Goal: Find specific page/section: Find specific page/section

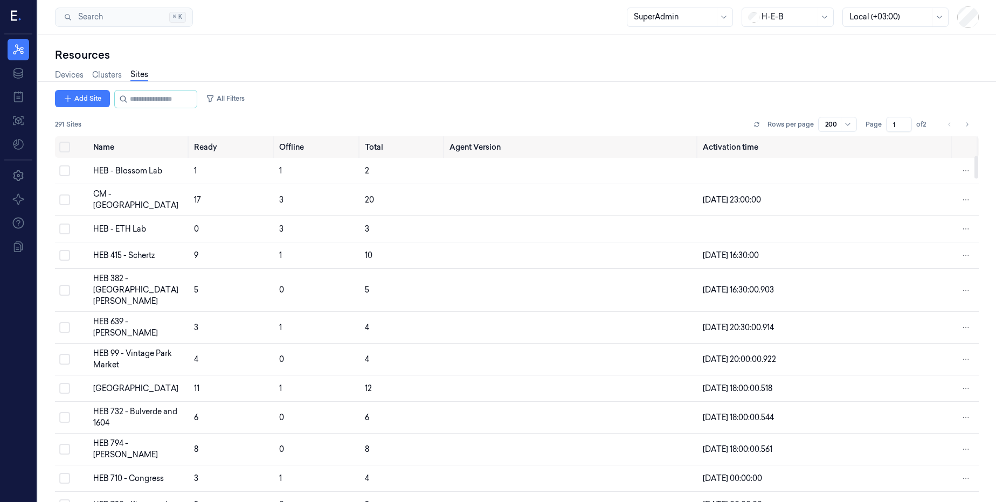
scroll to position [307, 0]
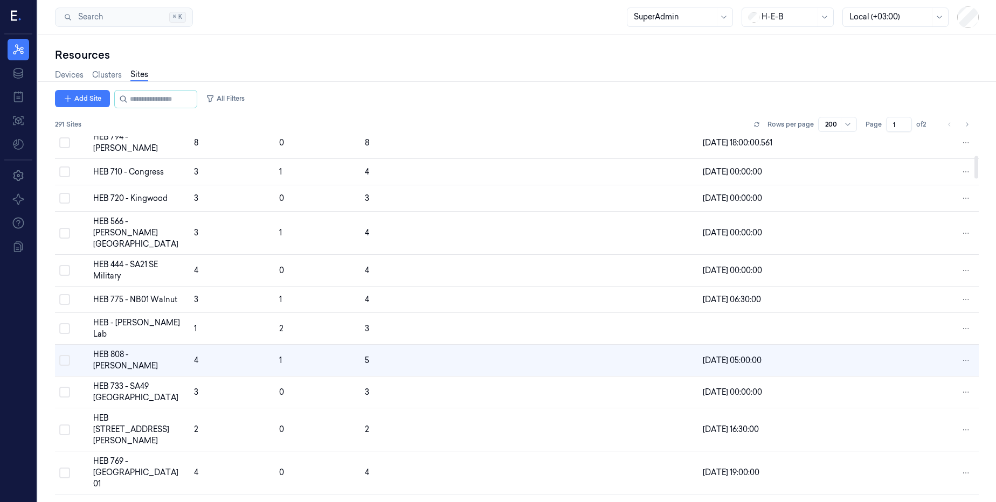
click at [509, 76] on div "Devices Clusters Sites" at bounding box center [516, 75] width 923 height 27
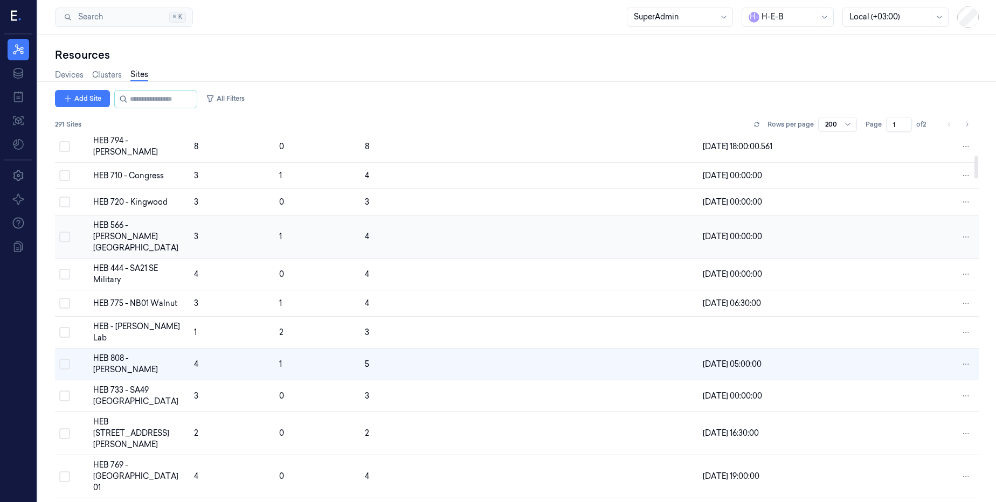
scroll to position [307, 0]
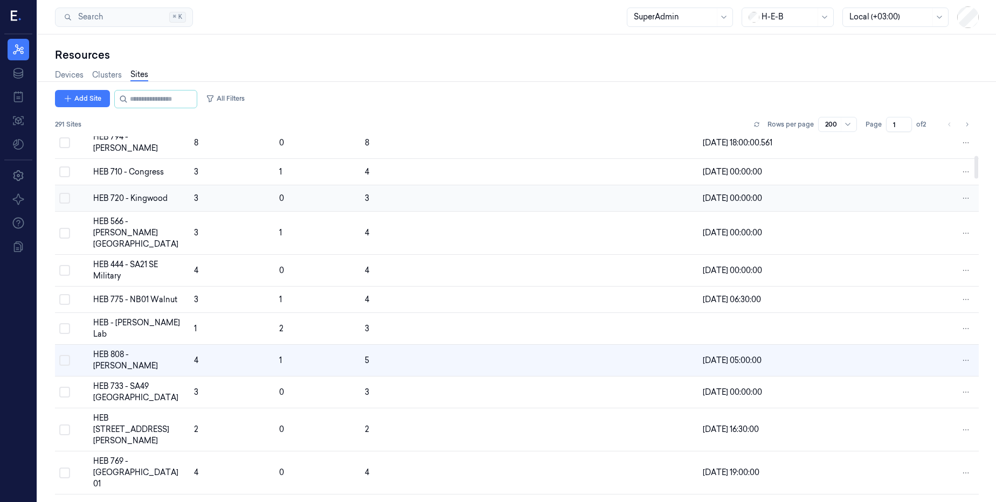
click at [141, 193] on div "HEB 720 - Kingwood" at bounding box center [139, 198] width 92 height 11
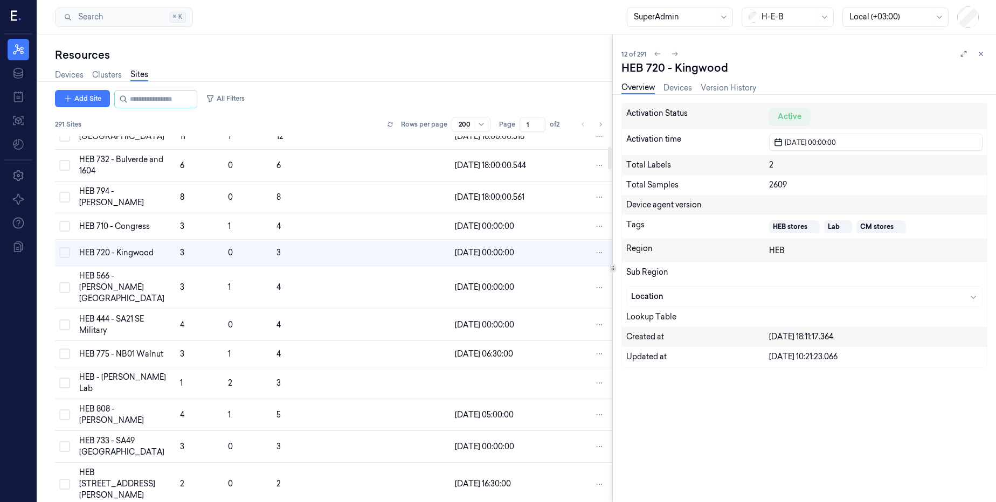
scroll to position [158, 0]
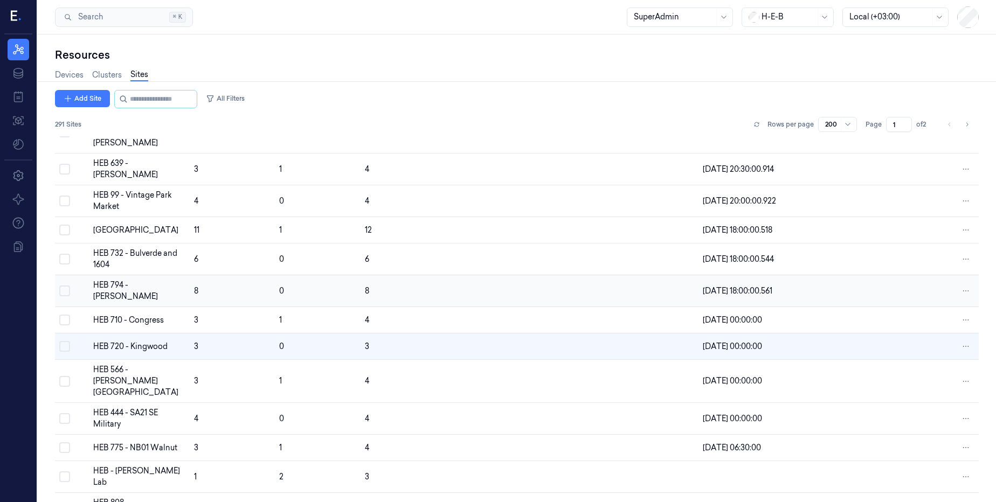
scroll to position [142, 0]
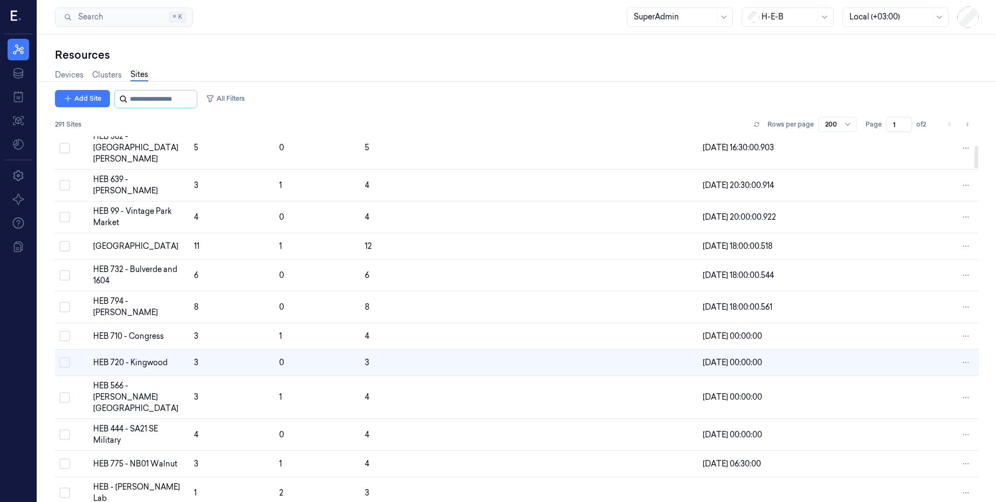
click at [184, 99] on input "string" at bounding box center [162, 99] width 65 height 17
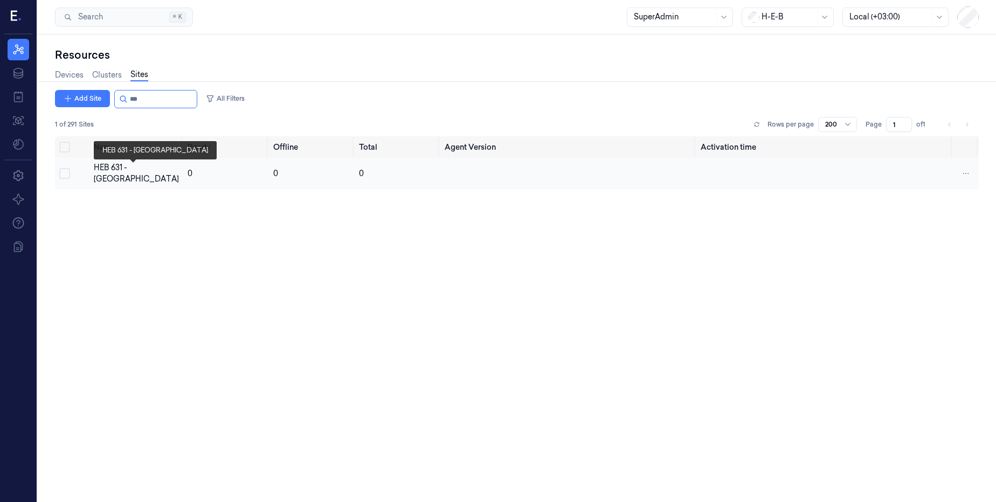
type input "***"
click at [141, 174] on div "HEB 631 - [GEOGRAPHIC_DATA]" at bounding box center [136, 173] width 85 height 23
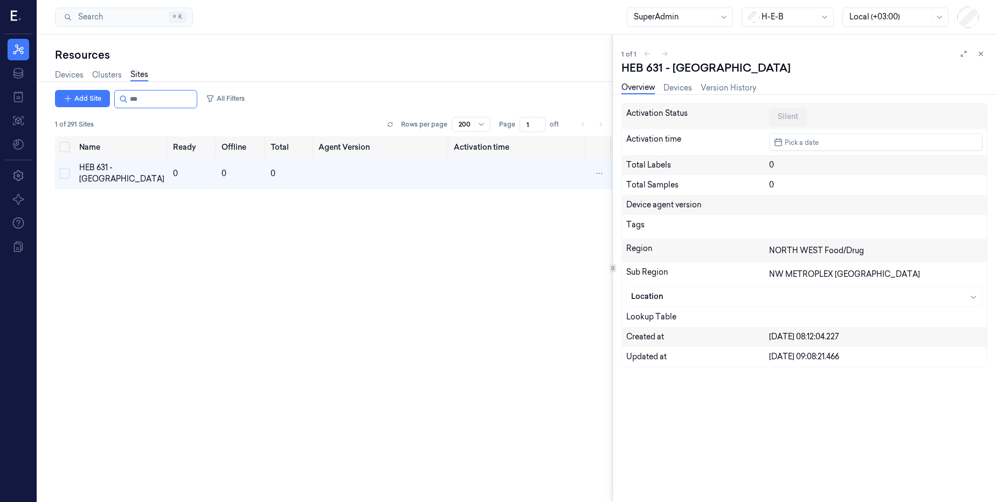
click at [398, 295] on div "Name Ready Offline Total Agent Version Activation time HEB 631 - Granbury 0 0 0" at bounding box center [333, 314] width 557 height 357
click at [977, 294] on div "Location" at bounding box center [804, 297] width 355 height 20
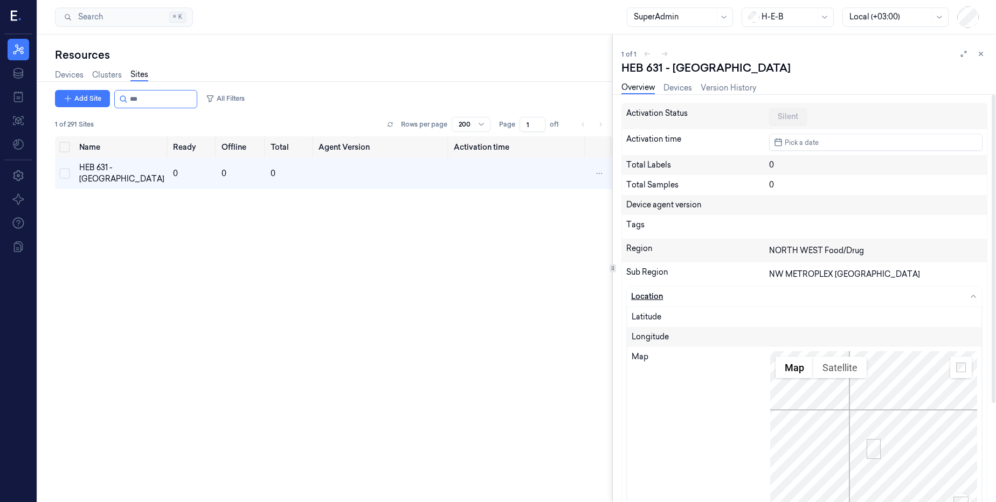
click at [973, 293] on icon "button" at bounding box center [973, 297] width 9 height 9
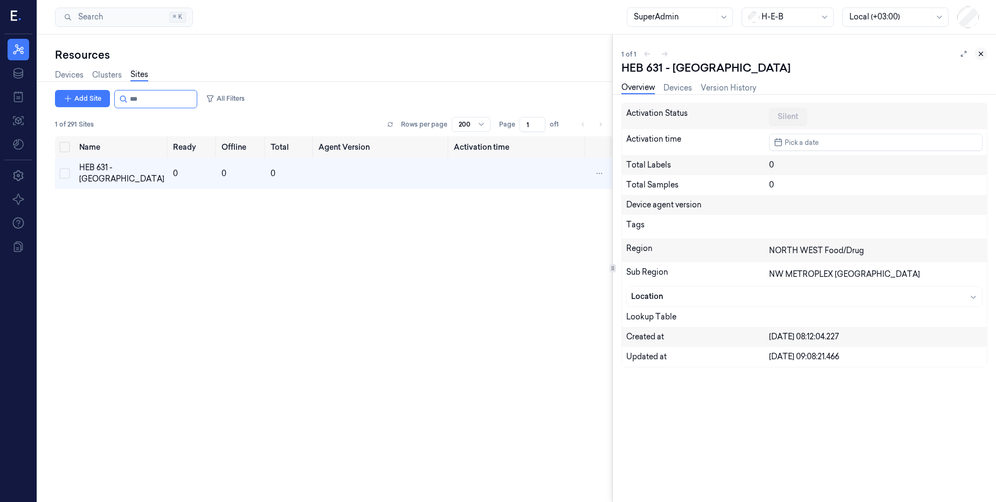
click at [981, 52] on icon at bounding box center [981, 54] width 8 height 8
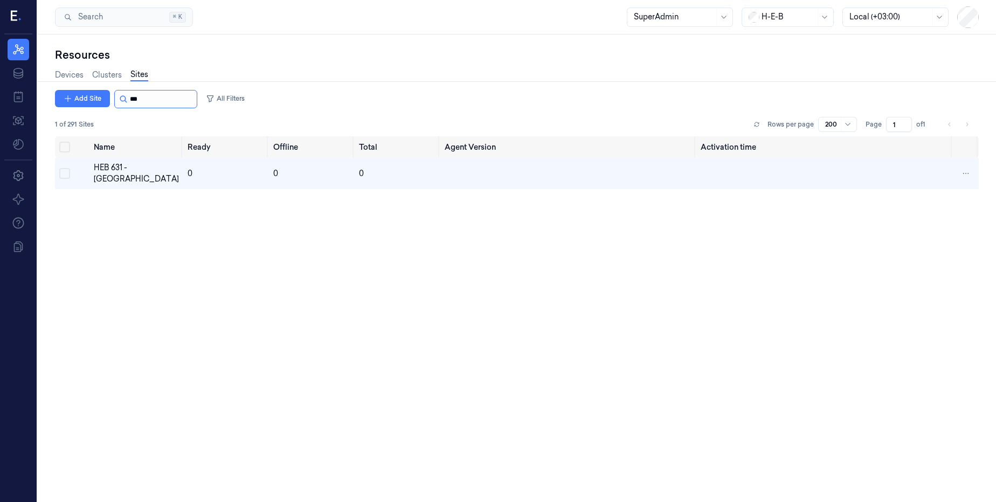
click at [173, 100] on input "string" at bounding box center [162, 99] width 65 height 17
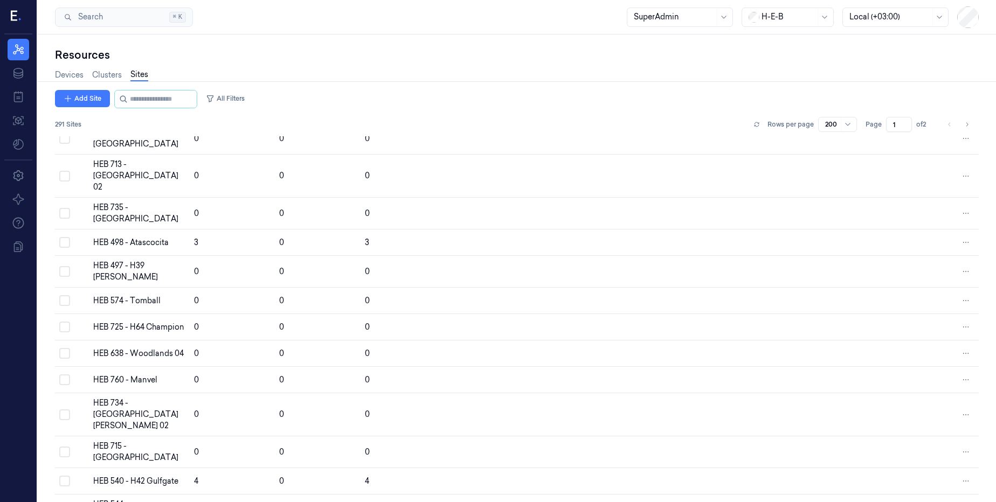
scroll to position [3904, 0]
